Goal: Transaction & Acquisition: Purchase product/service

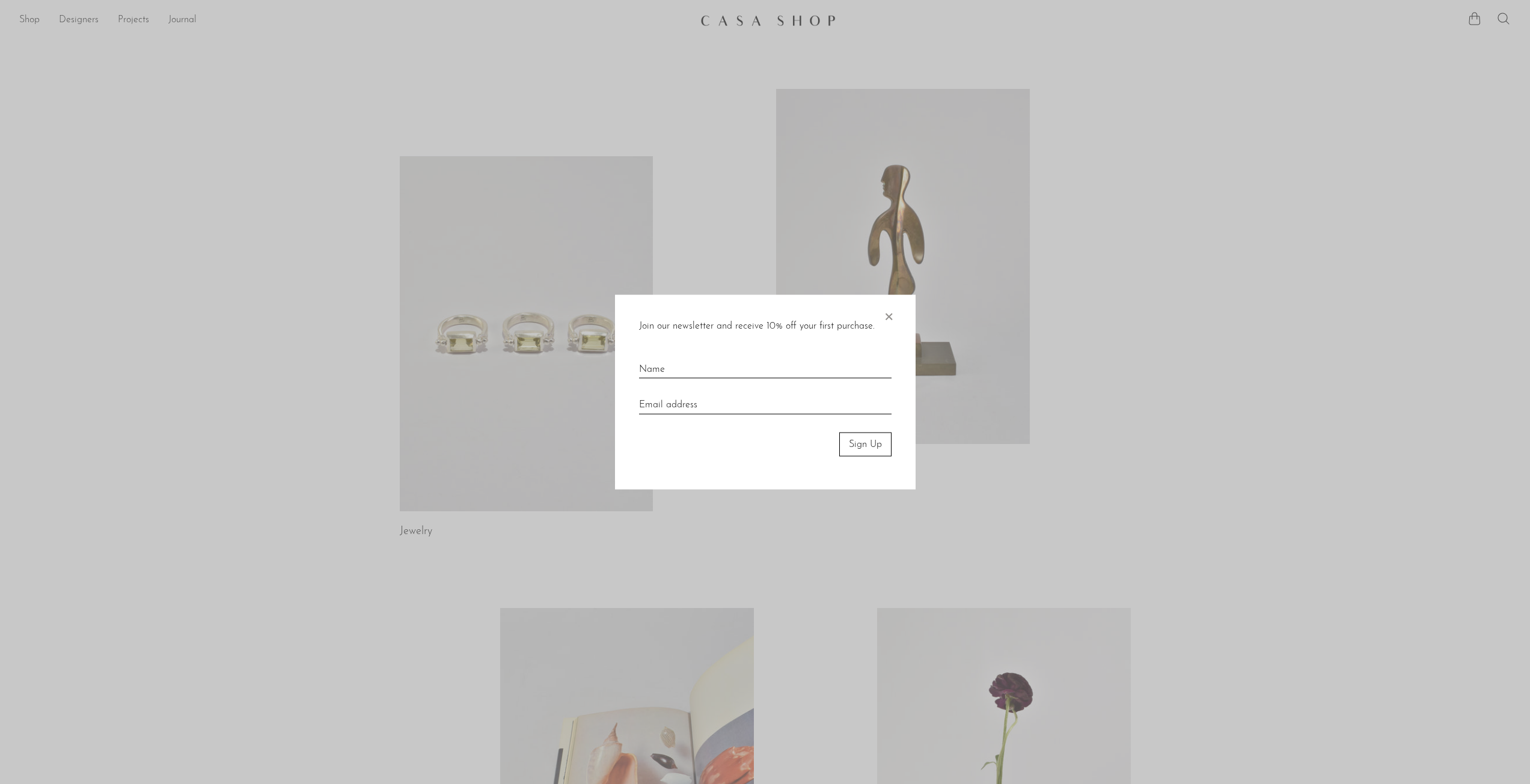
click at [890, 313] on span "×" at bounding box center [889, 313] width 12 height 38
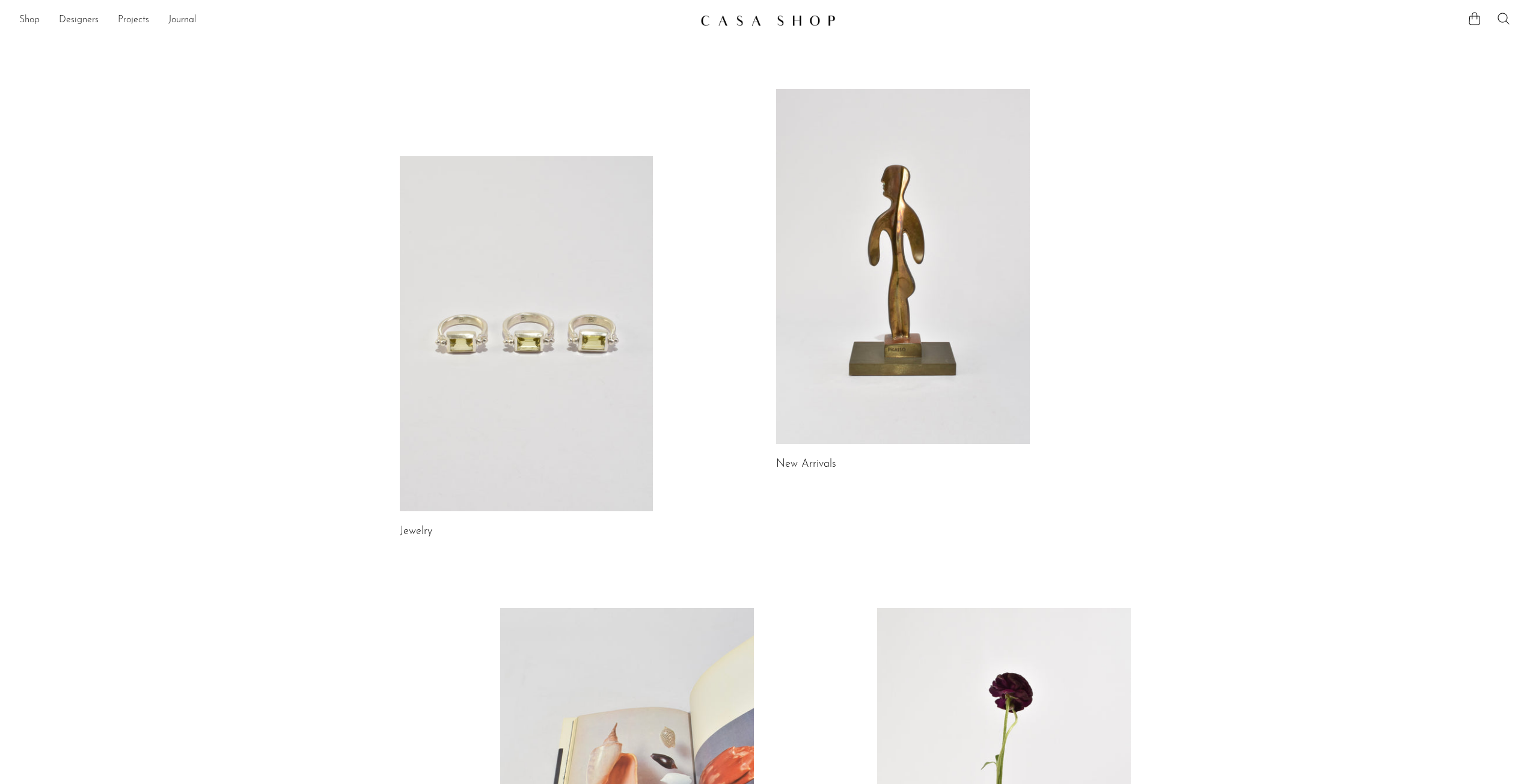
click at [32, 22] on link "Shop" at bounding box center [30, 21] width 21 height 16
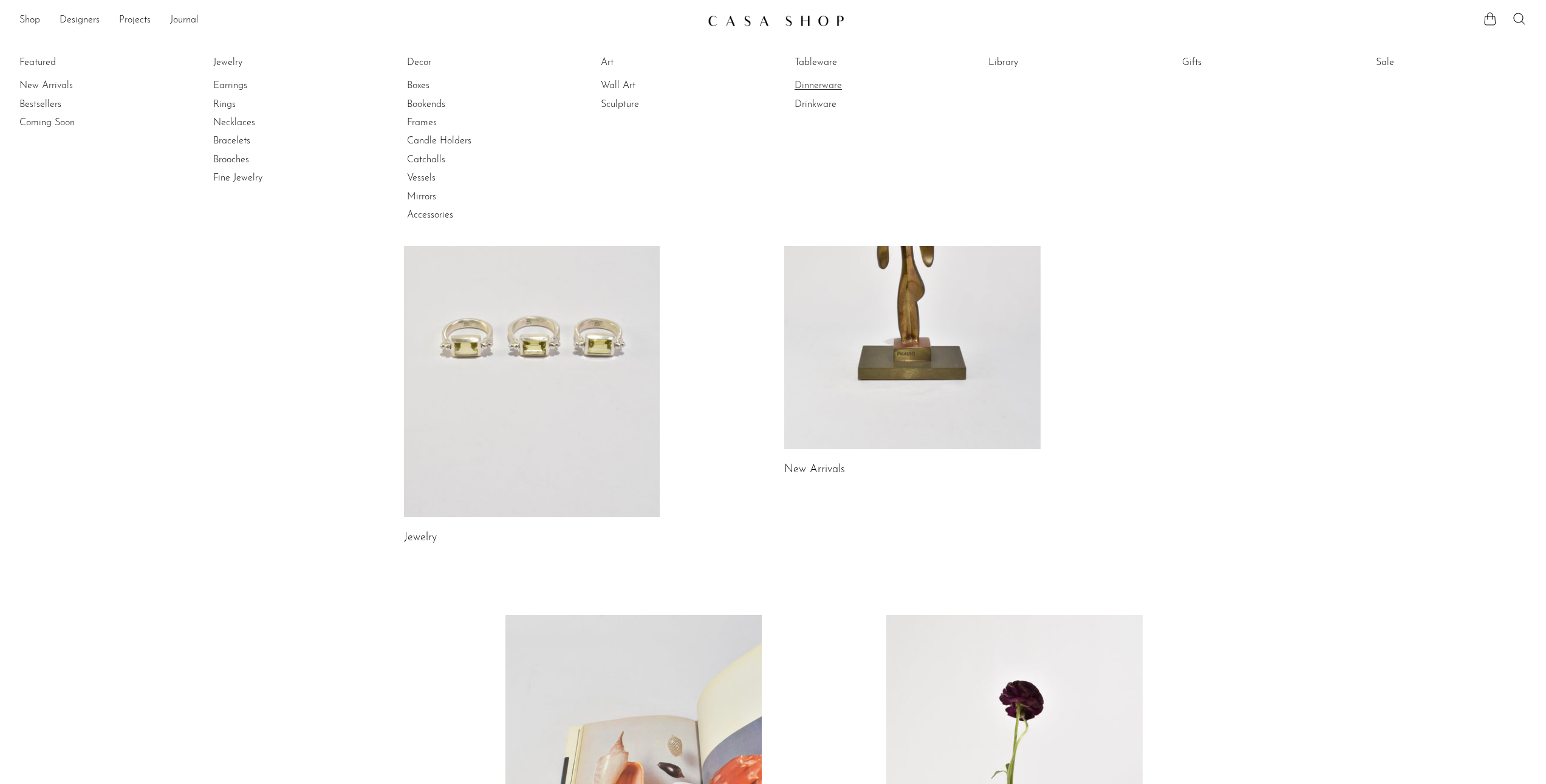
click at [817, 83] on link "Dinnerware" at bounding box center [840, 86] width 91 height 13
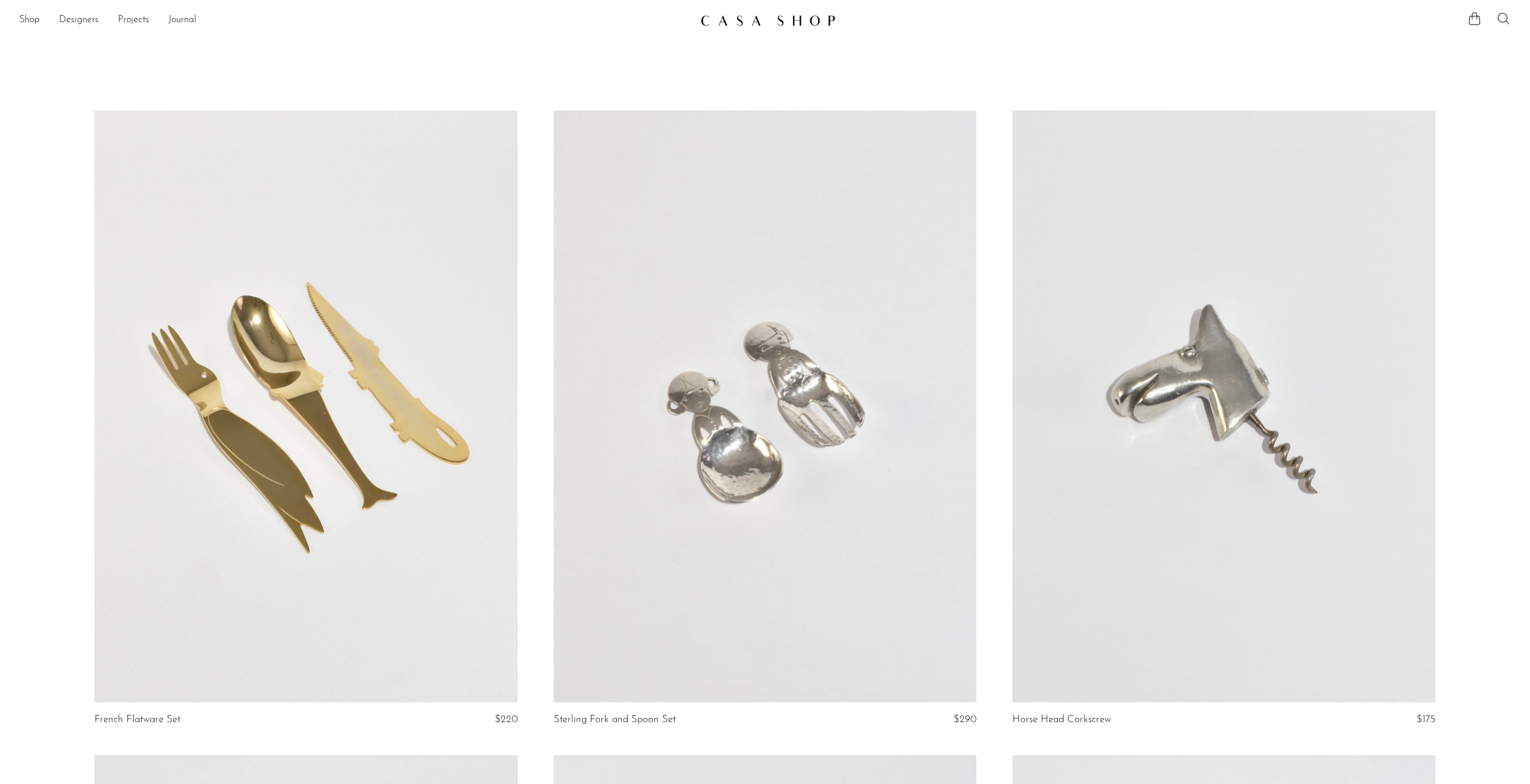
click at [1502, 16] on icon at bounding box center [1504, 19] width 15 height 15
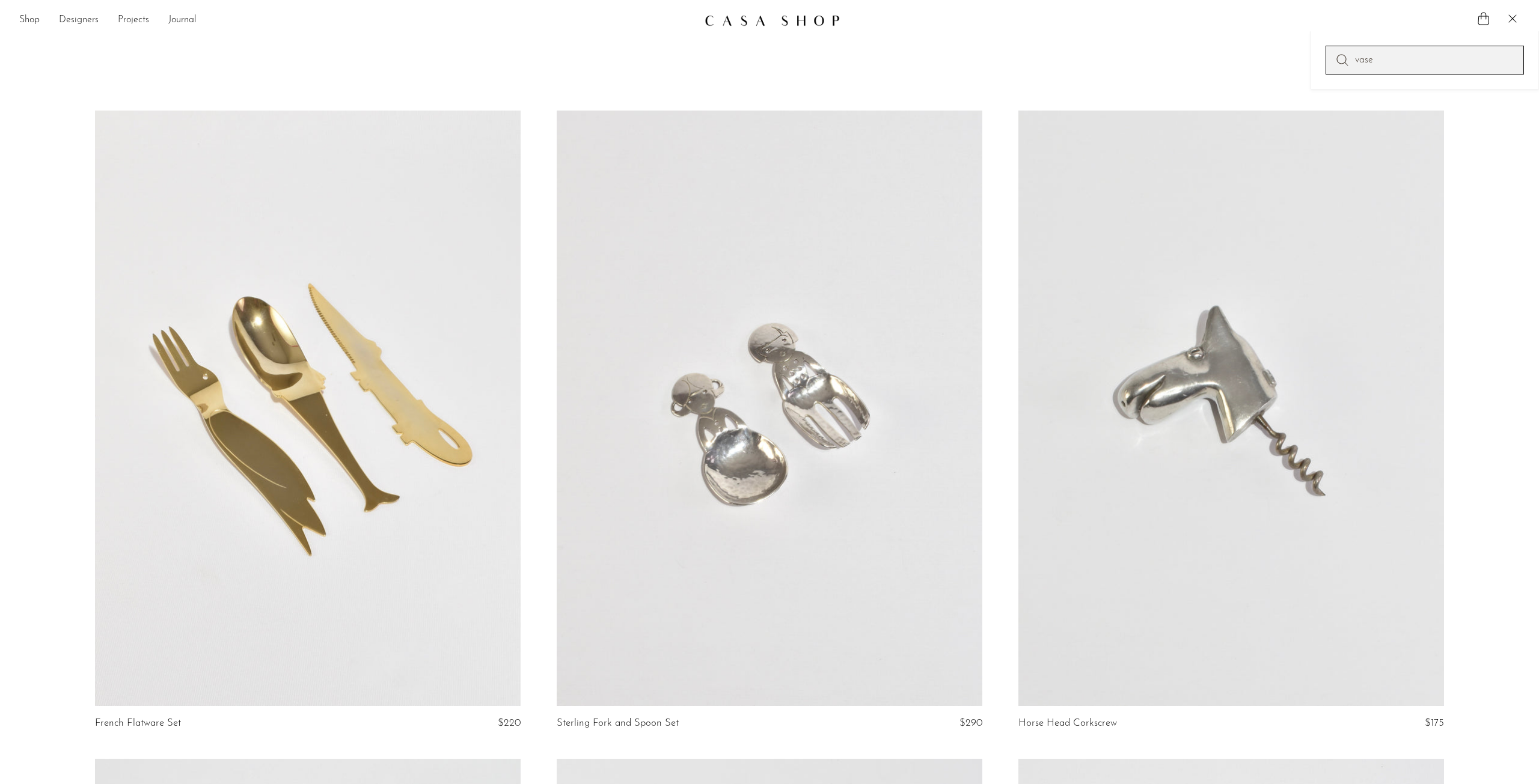
type input "vase"
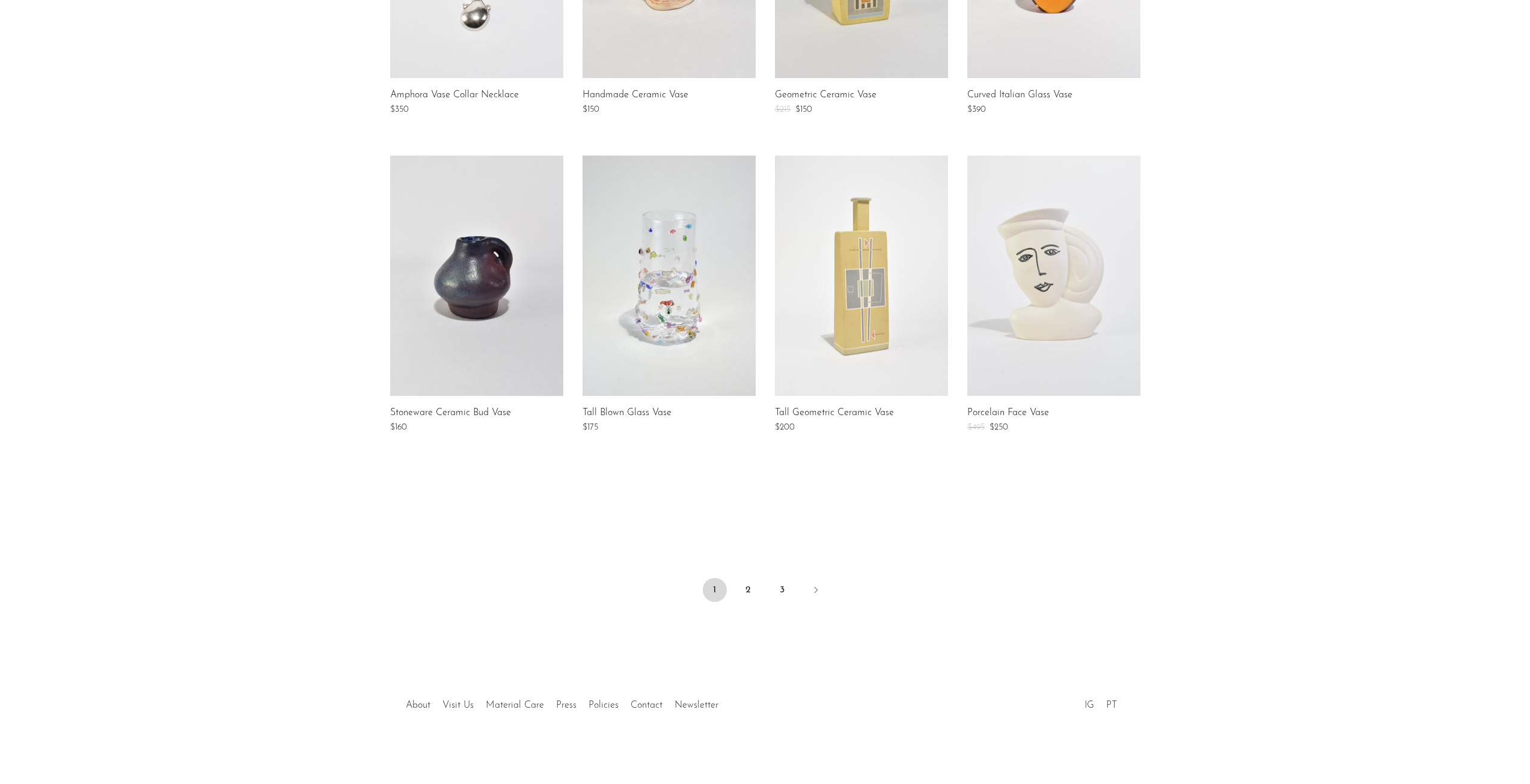
scroll to position [706, 0]
click at [751, 596] on link "2" at bounding box center [749, 589] width 24 height 24
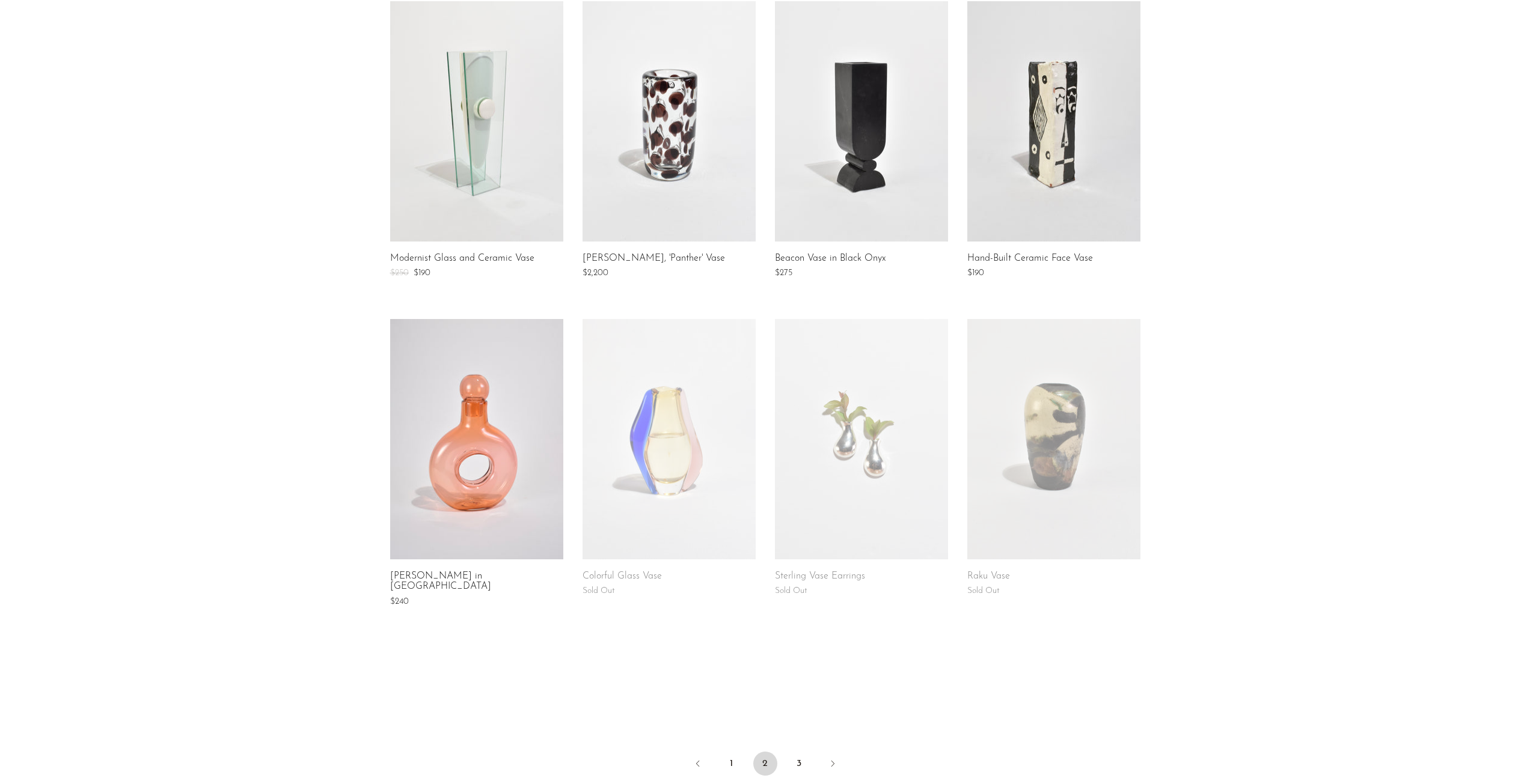
scroll to position [706, 0]
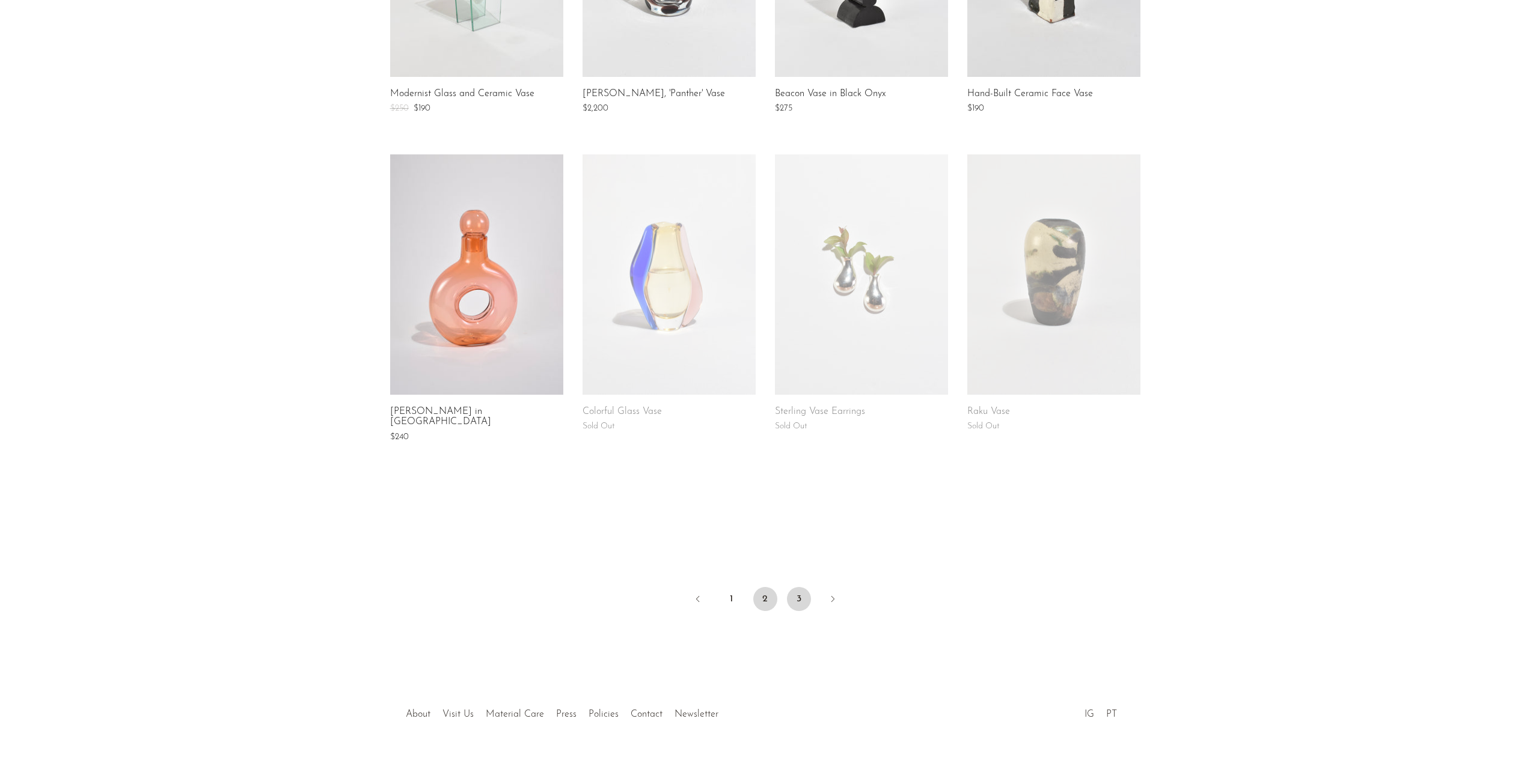
click at [801, 590] on link "3" at bounding box center [799, 599] width 24 height 24
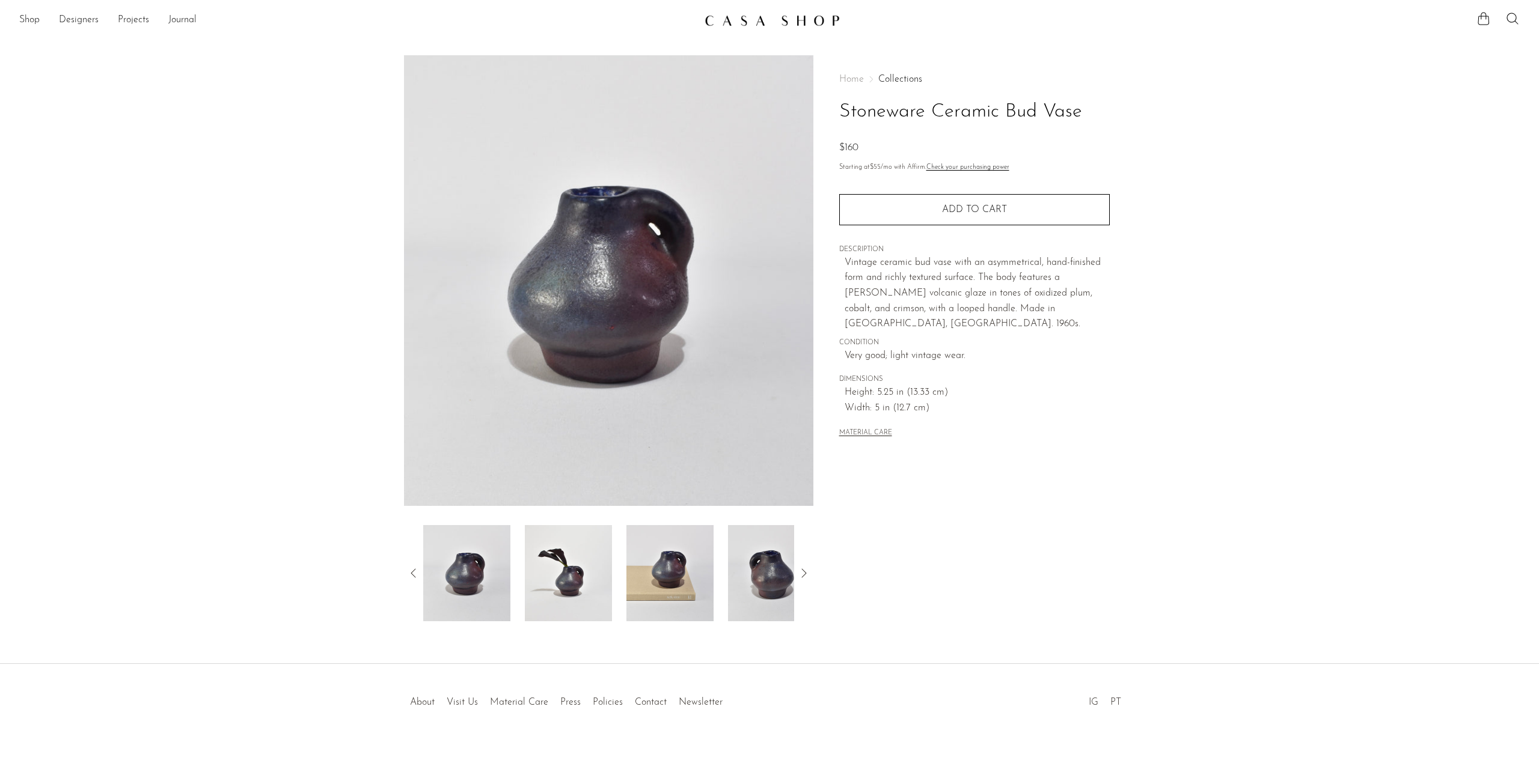
click at [575, 551] on img at bounding box center [569, 573] width 87 height 96
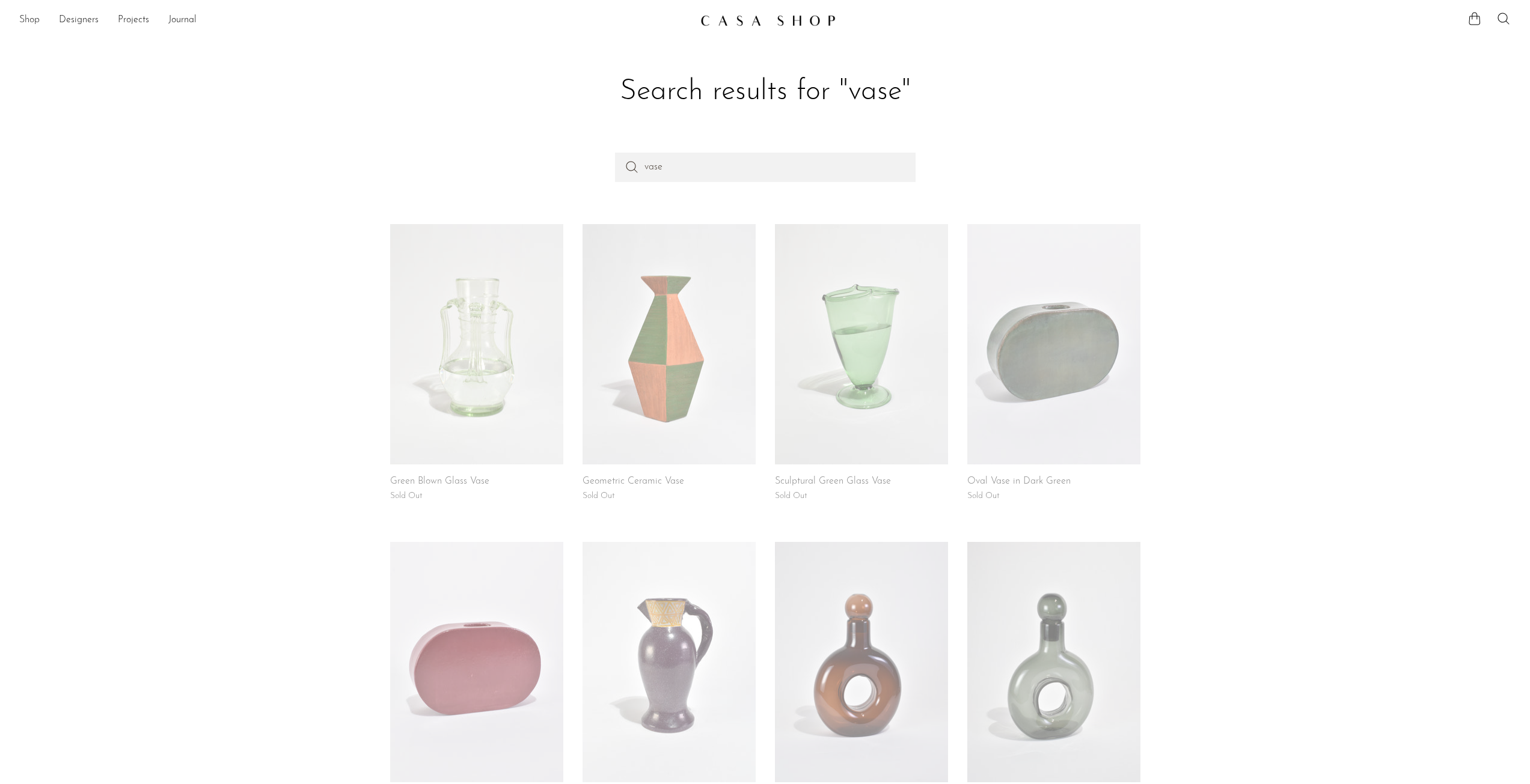
click at [37, 21] on link "Shop" at bounding box center [30, 21] width 21 height 16
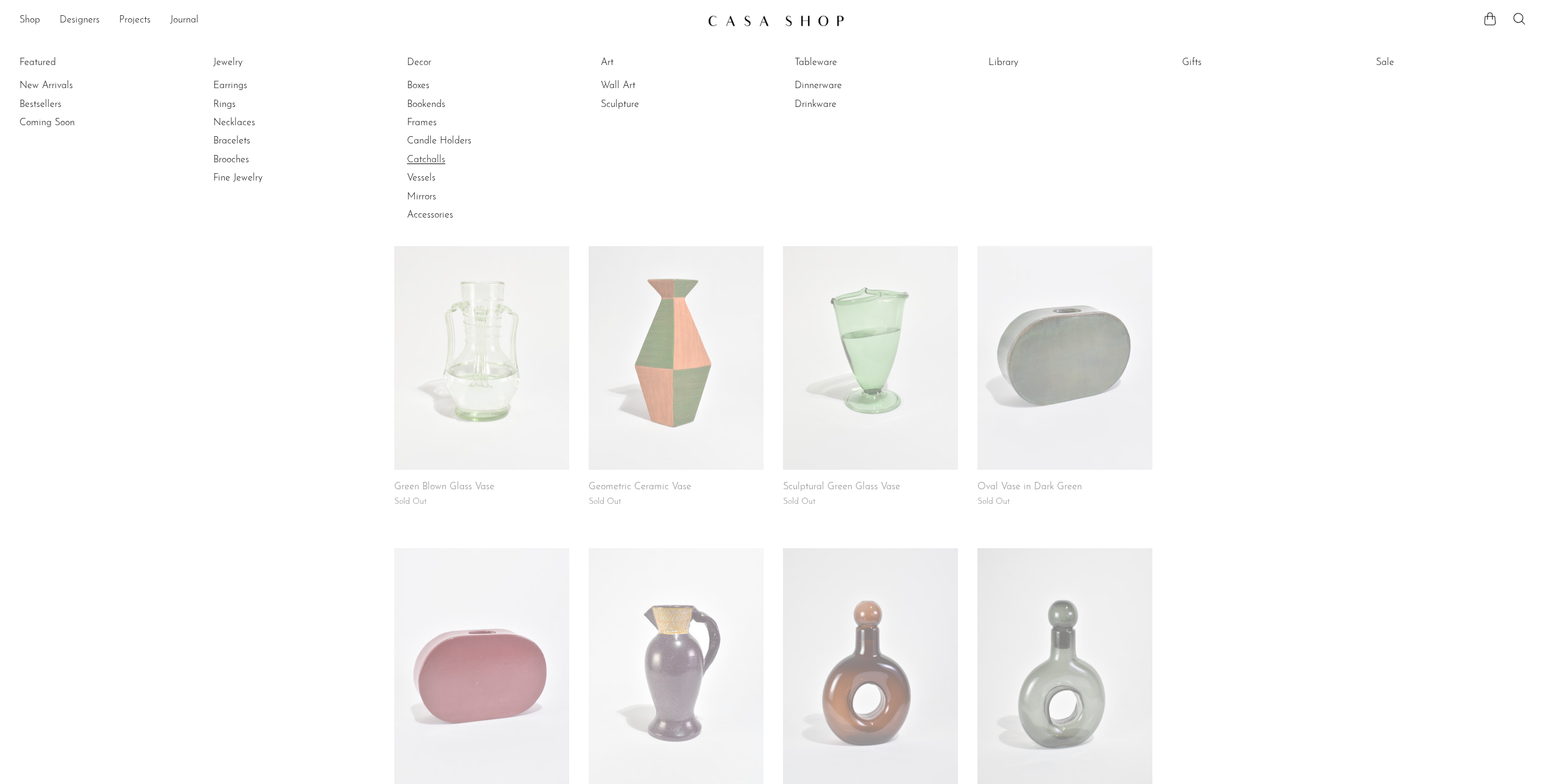
click at [417, 158] on link "Catchalls" at bounding box center [453, 160] width 91 height 13
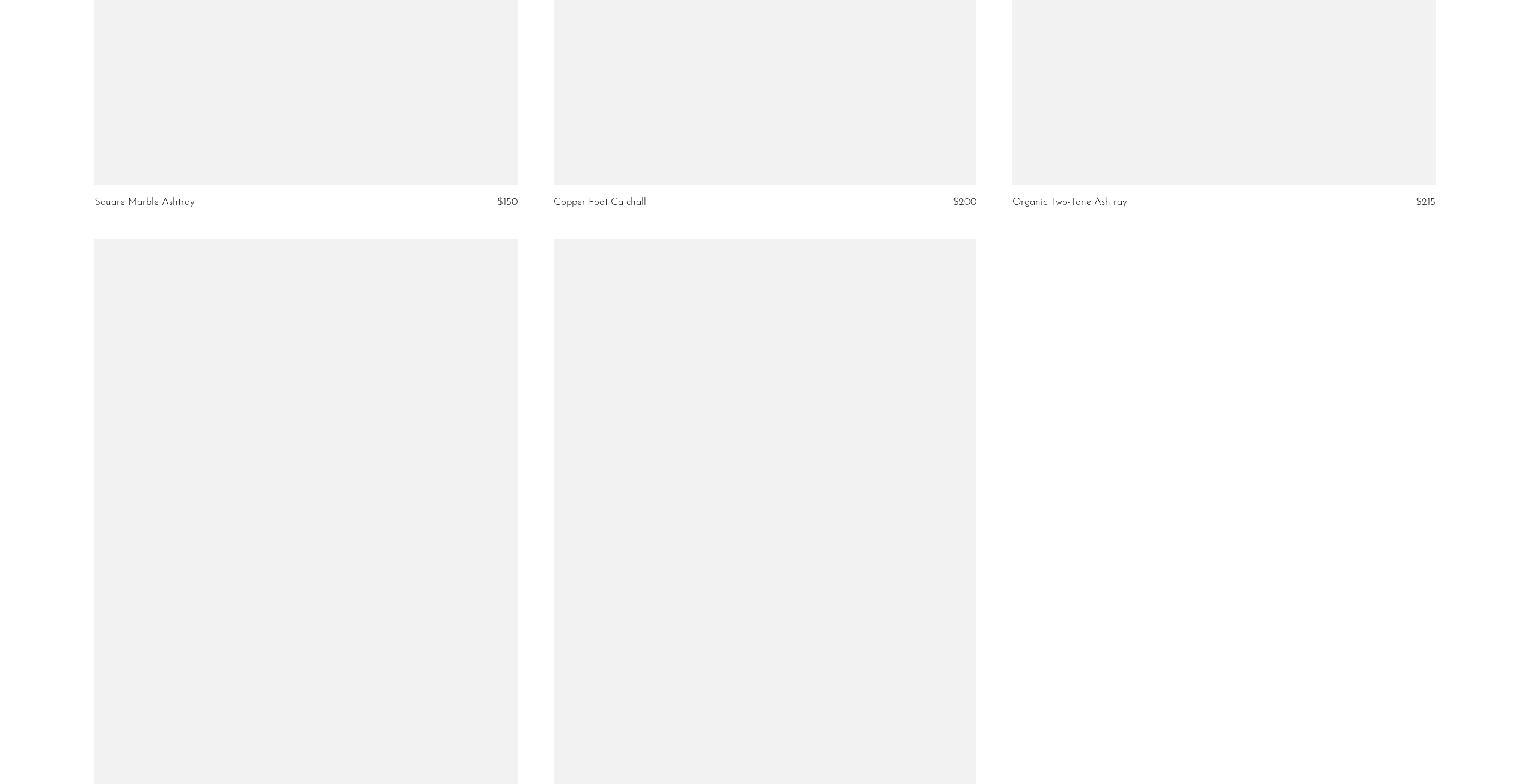
scroll to position [1683, 0]
